Goal: Book appointment/travel/reservation

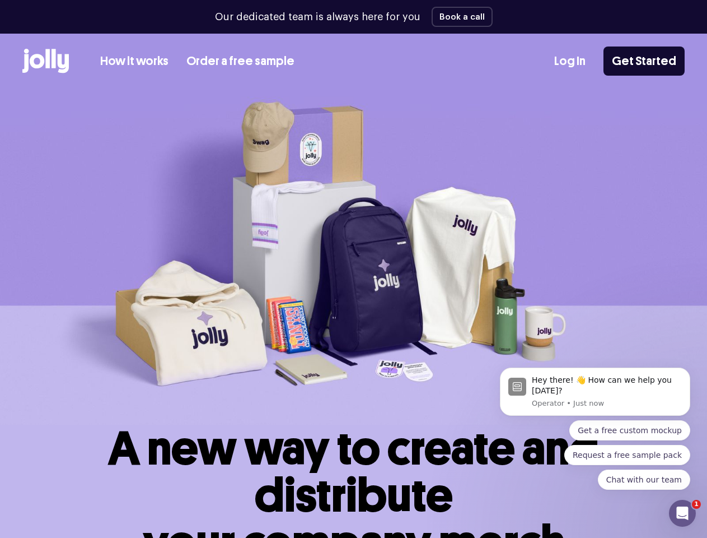
click at [353, 269] on img at bounding box center [353, 257] width 707 height 335
click at [458, 17] on button "Book a call" at bounding box center [462, 17] width 61 height 20
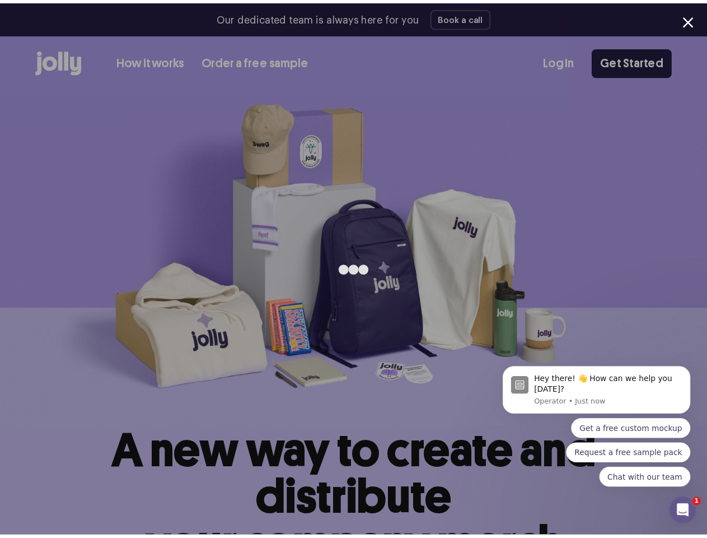
click at [589, 396] on div "Hey there! 👋 How can we help you [DATE]? Operator • Just now" at bounding box center [610, 391] width 150 height 34
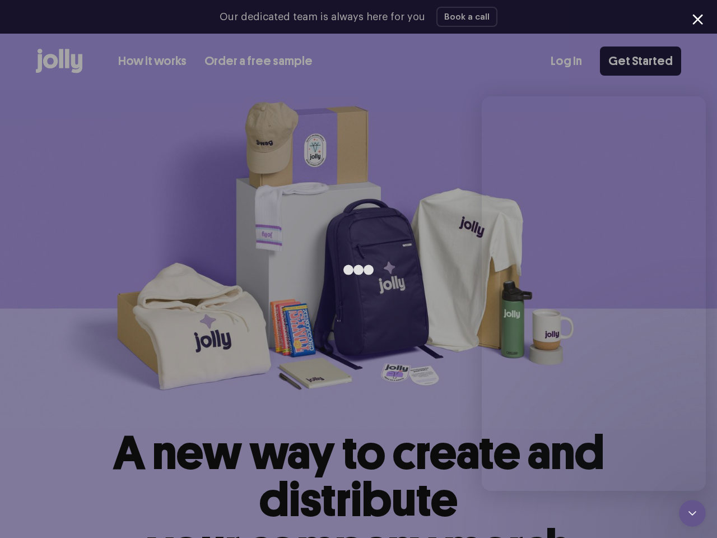
click at [693, 381] on div at bounding box center [358, 269] width 717 height 538
